Goal: Information Seeking & Learning: Check status

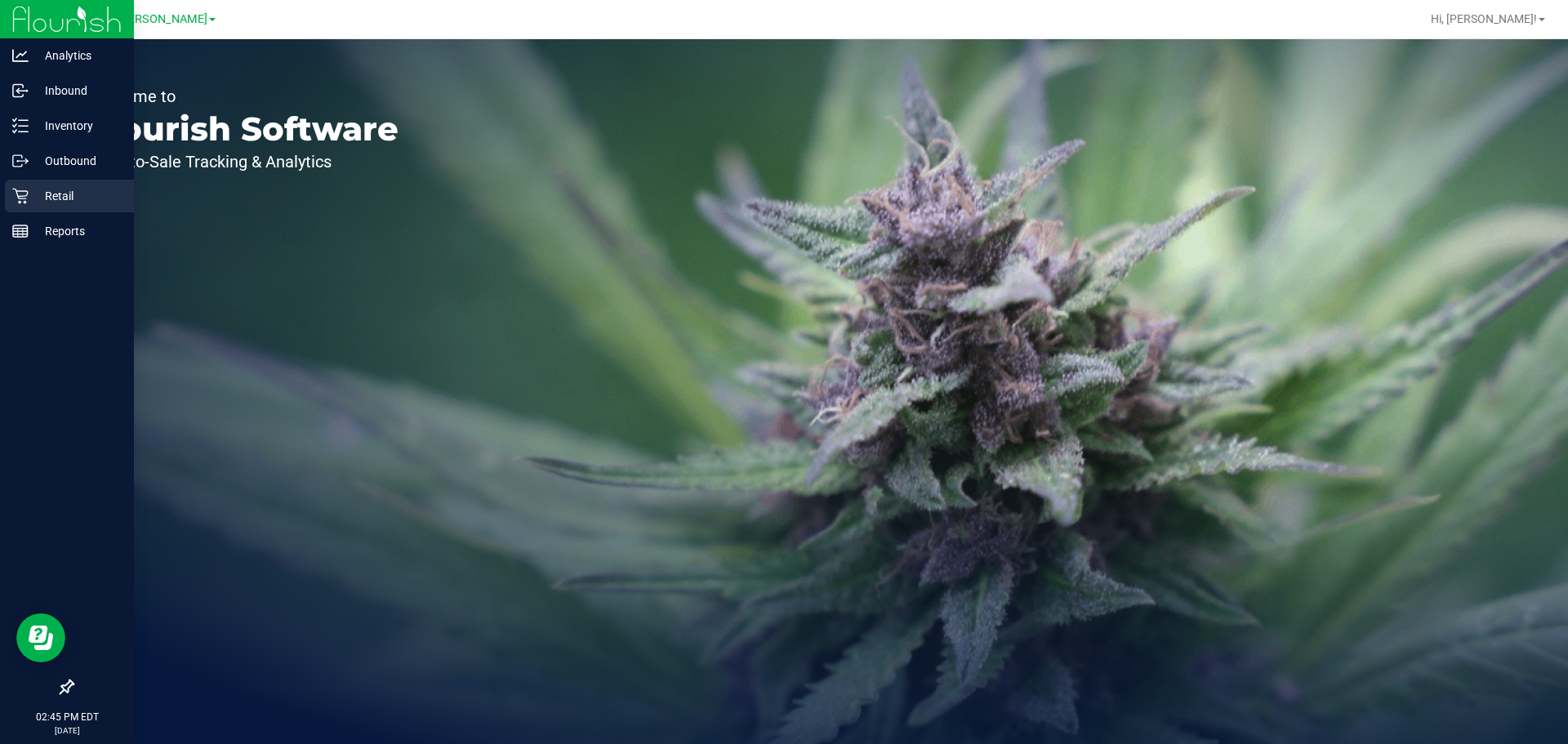
click at [73, 194] on p "Retail" at bounding box center [78, 196] width 98 height 19
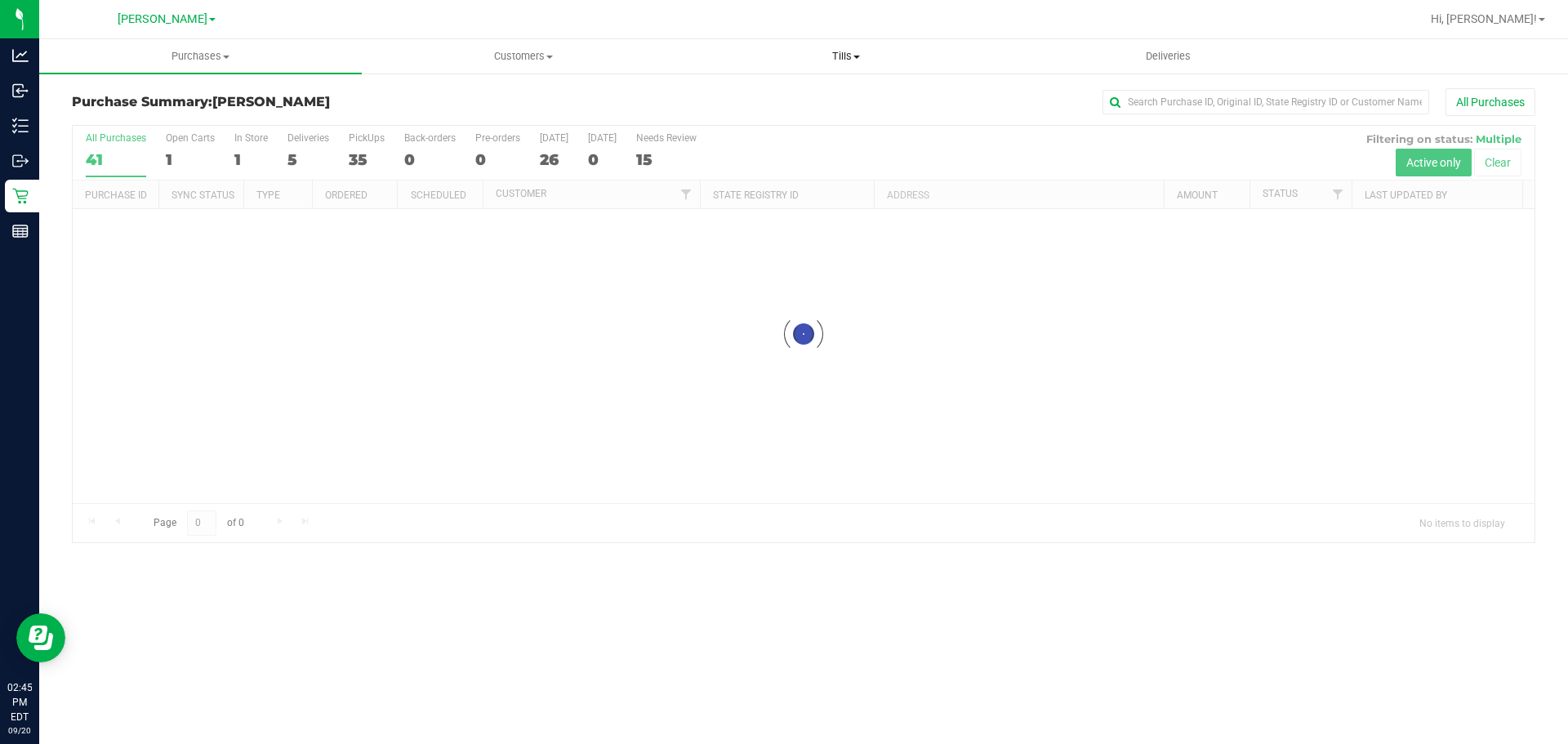
click at [850, 63] on span "Tills" at bounding box center [845, 56] width 321 height 15
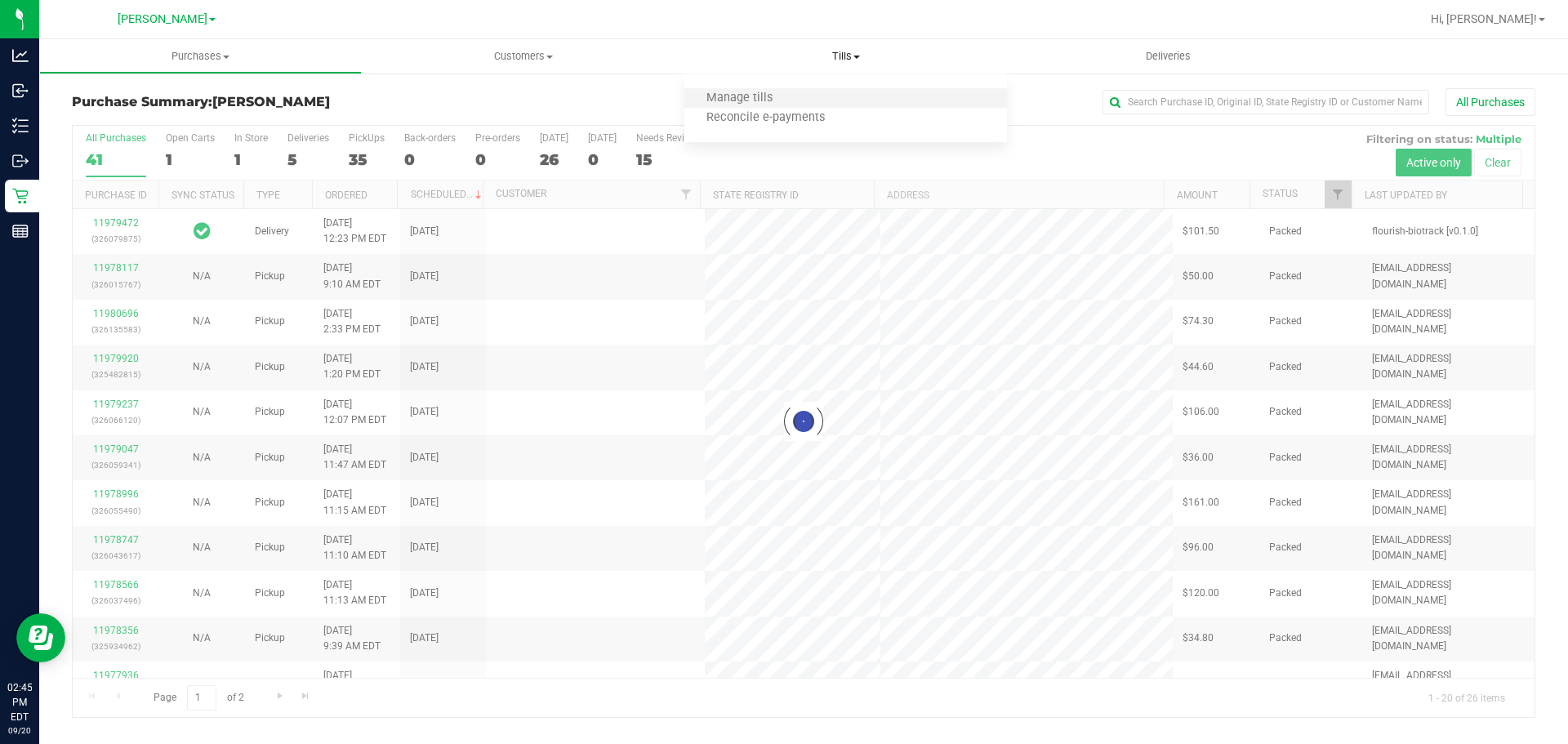
click at [813, 99] on li "Manage tills" at bounding box center [845, 98] width 322 height 19
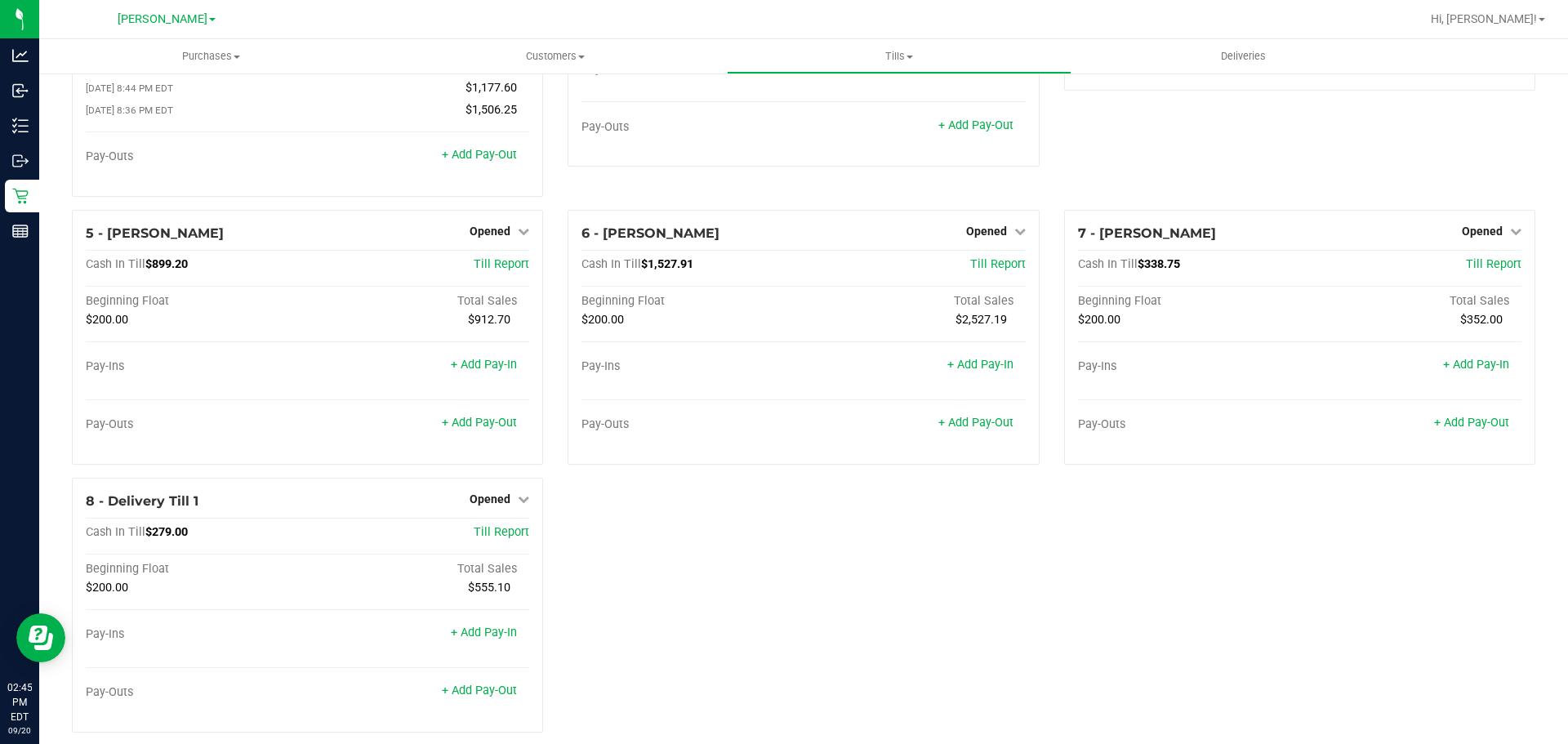
scroll to position [199, 0]
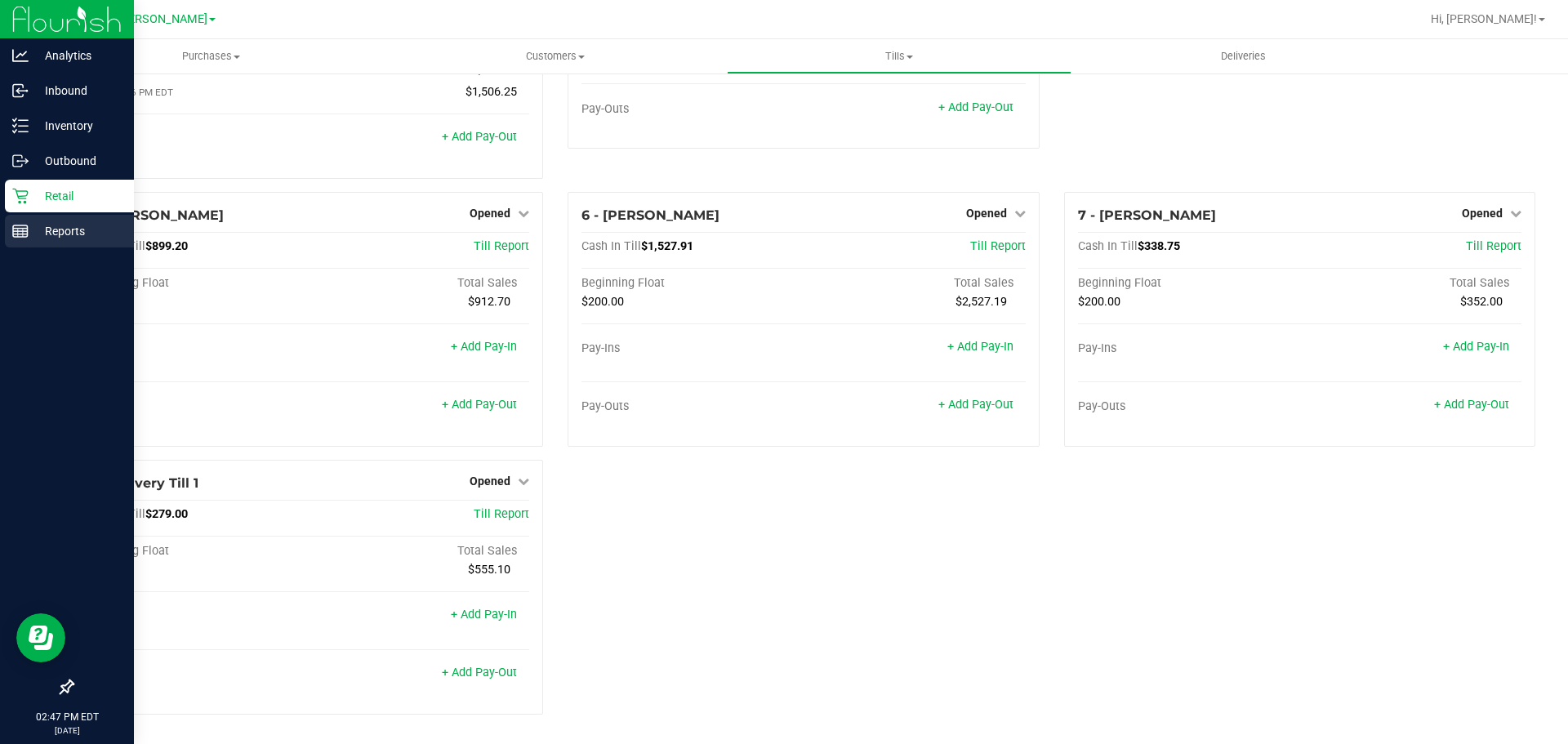
click at [28, 227] on rect at bounding box center [20, 231] width 15 height 11
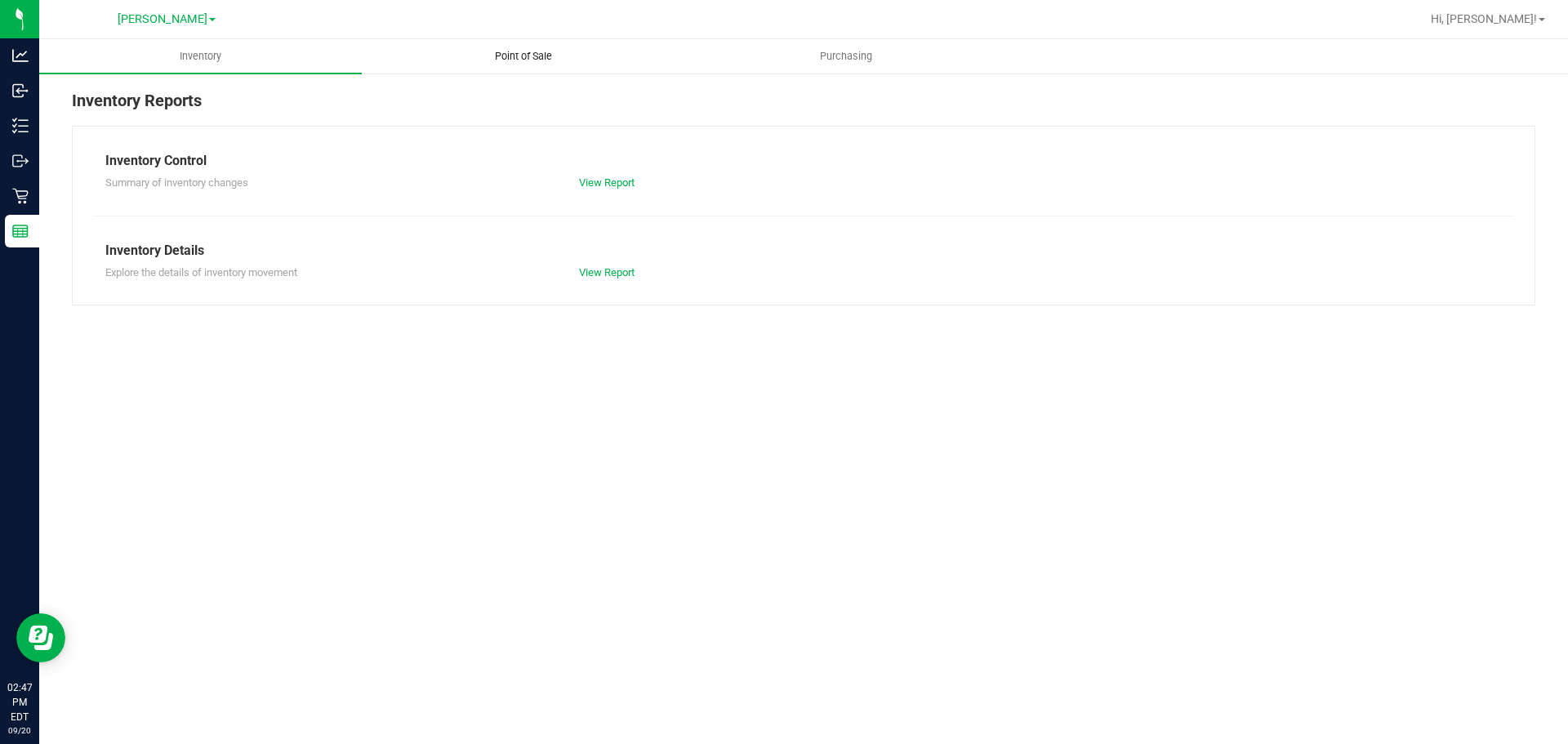
click at [532, 57] on span "Point of Sale" at bounding box center [524, 56] width 101 height 15
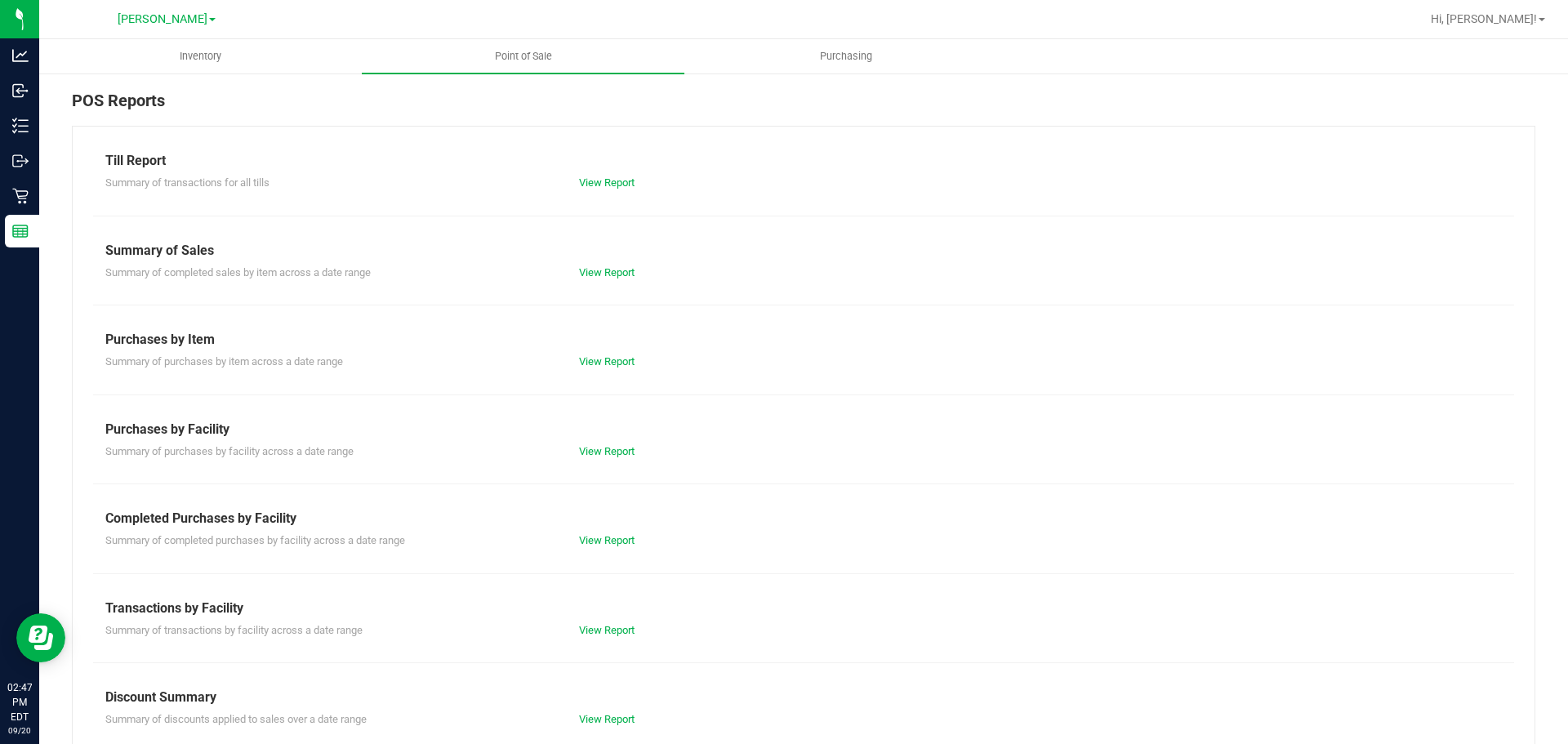
click at [605, 548] on div "View Report" at bounding box center [685, 540] width 237 height 17
click at [599, 540] on link "View Report" at bounding box center [607, 540] width 56 height 12
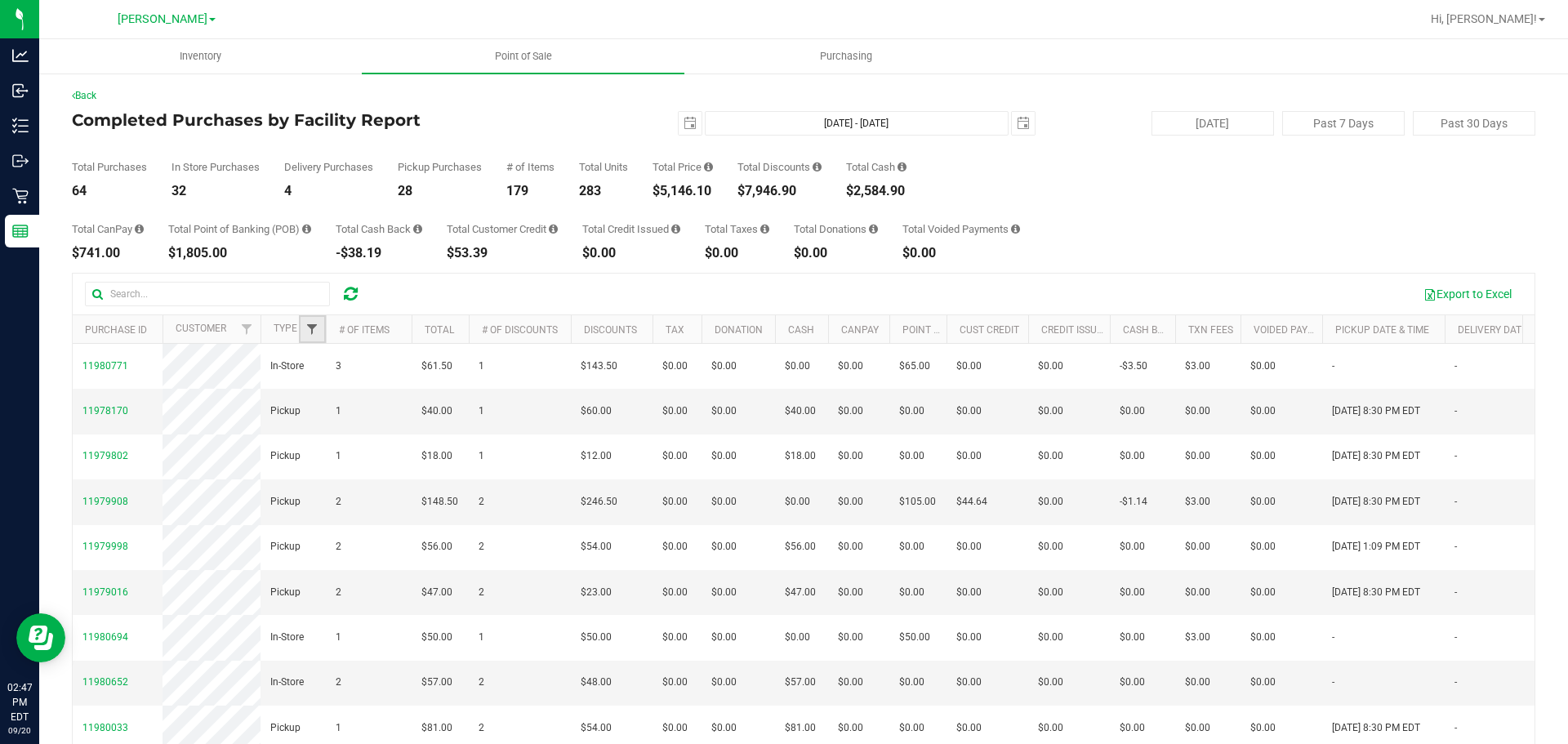
click at [312, 325] on span "Filter" at bounding box center [312, 328] width 13 height 13
click at [323, 423] on input "Delivery" at bounding box center [321, 421] width 10 height 10
checkbox input "true"
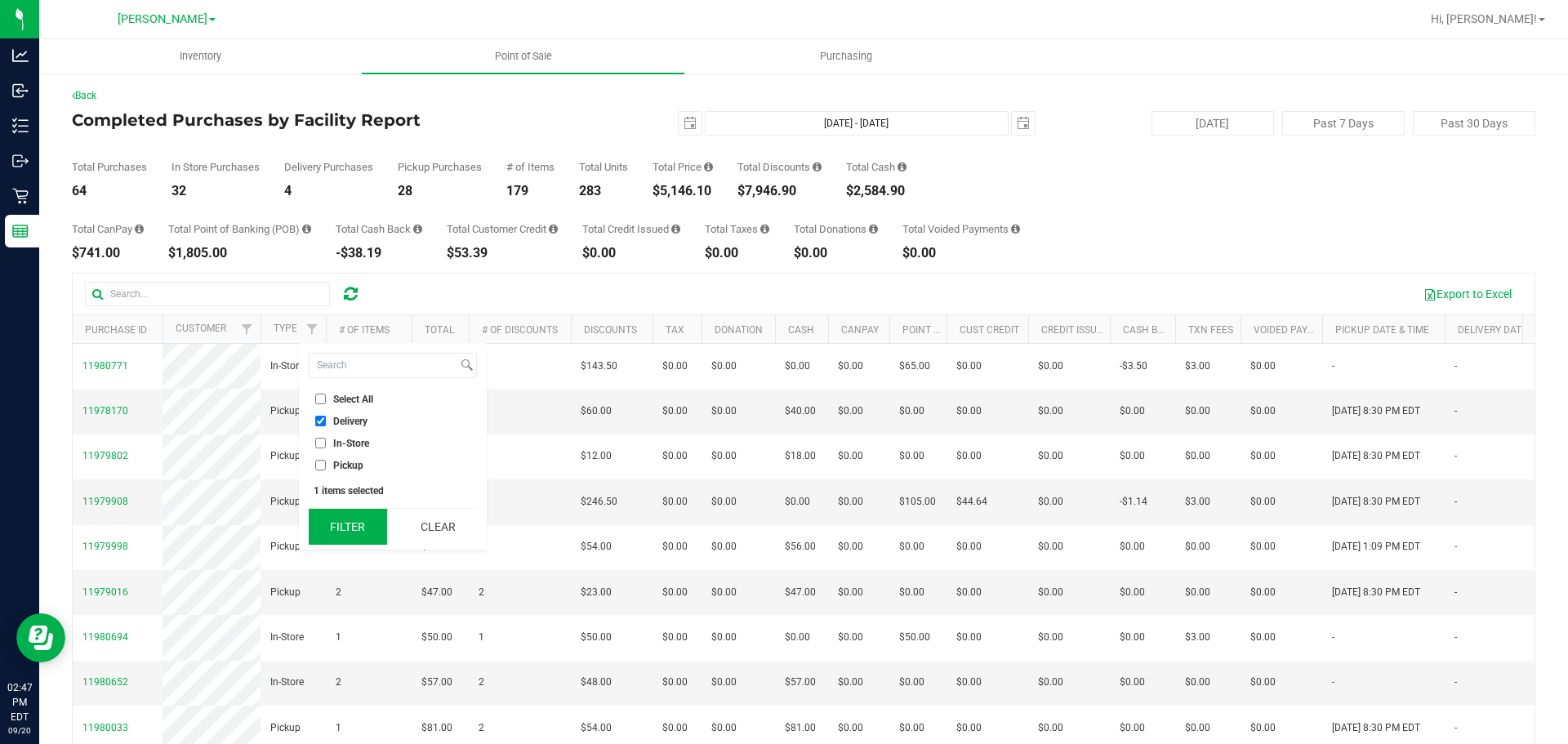
click at [347, 517] on button "Filter" at bounding box center [348, 526] width 78 height 36
